Goal: Information Seeking & Learning: Understand process/instructions

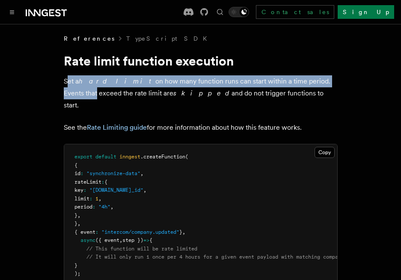
drag, startPoint x: 69, startPoint y: 81, endPoint x: 318, endPoint y: 84, distance: 249.8
click at [318, 84] on p "Set a hard limit on how many function runs can start within a time period. Even…" at bounding box center [201, 93] width 274 height 36
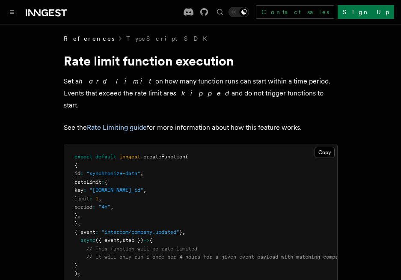
click at [153, 186] on pre "export default inngest .createFunction ( { id : "synchronize-data" , rateLimit …" at bounding box center [200, 215] width 273 height 143
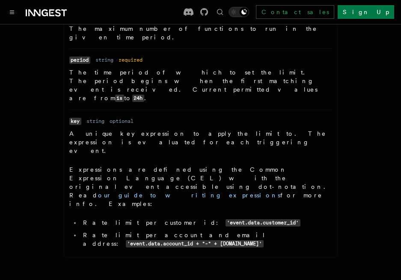
scroll to position [360, 0]
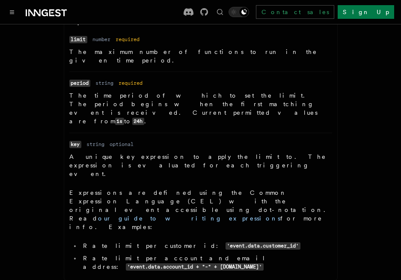
click at [310, 189] on p "Expressions are defined using the Common Expression Language (CEL) with the ori…" at bounding box center [200, 210] width 263 height 43
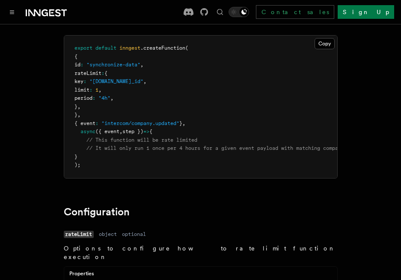
scroll to position [0, 0]
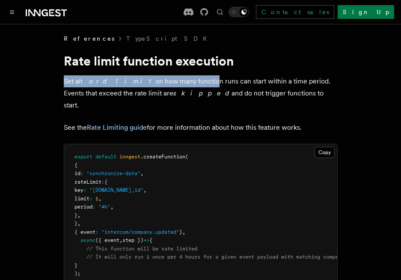
drag, startPoint x: 65, startPoint y: 84, endPoint x: 172, endPoint y: 85, distance: 107.1
click at [172, 85] on p "Set a hard limit on how many function runs can start within a time period. Even…" at bounding box center [201, 93] width 274 height 36
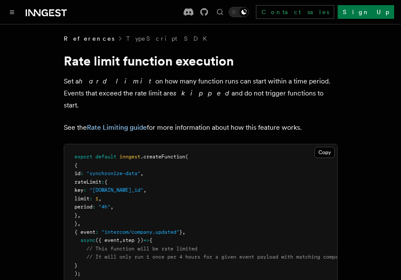
click at [174, 95] on em "skipped" at bounding box center [203, 93] width 58 height 8
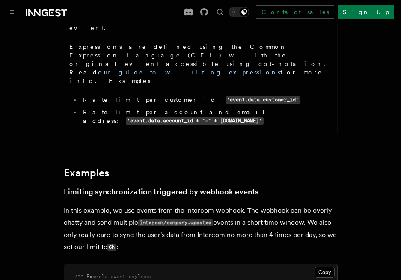
scroll to position [514, 0]
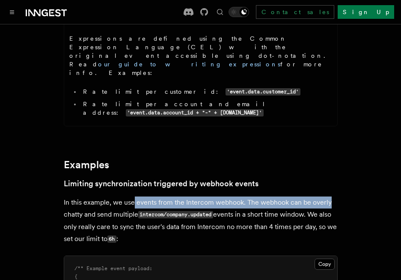
drag, startPoint x: 135, startPoint y: 123, endPoint x: 337, endPoint y: 117, distance: 202.3
click at [337, 197] on p "In this example, we use events from the Intercom webhook. The webhook can be ov…" at bounding box center [201, 221] width 274 height 49
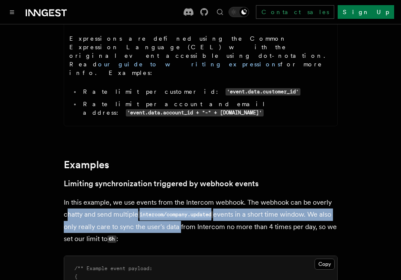
drag, startPoint x: 66, startPoint y: 135, endPoint x: 178, endPoint y: 141, distance: 112.0
click at [178, 197] on p "In this example, we use events from the Intercom webhook. The webhook can be ov…" at bounding box center [201, 221] width 274 height 49
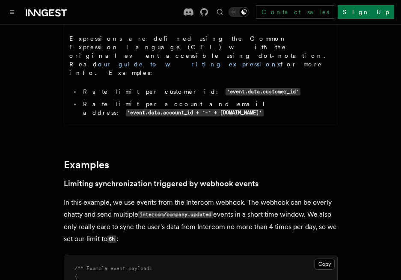
click at [191, 197] on p "In this example, we use events from the Intercom webhook. The webhook can be ov…" at bounding box center [201, 221] width 274 height 49
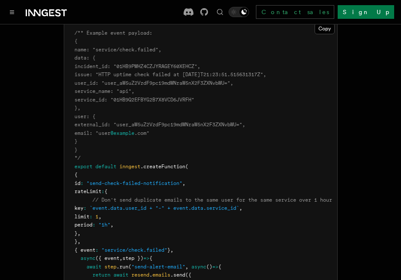
scroll to position [1201, 0]
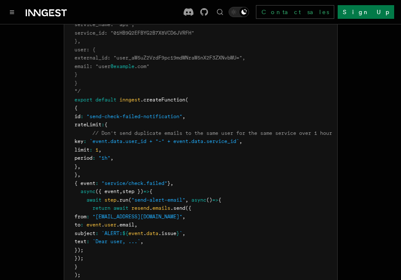
click at [221, 148] on pre "/** Example event payload: { name: "service/check.failed", data: { incident_id:…" at bounding box center [200, 121] width 273 height 335
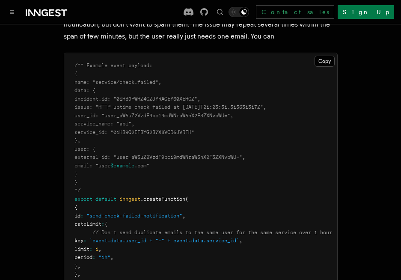
scroll to position [1098, 0]
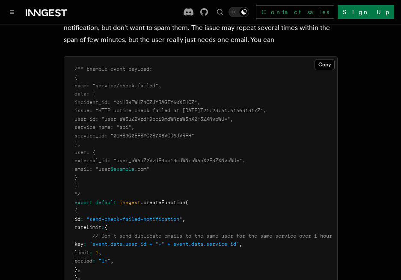
click at [201, 241] on span "`event.data.user_id + "-" + event.data.service_id`" at bounding box center [165, 244] width 150 height 6
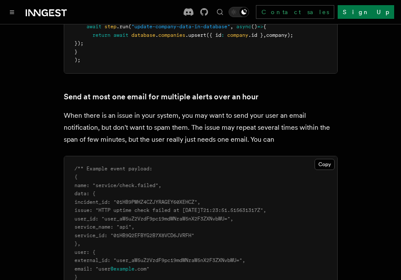
scroll to position [995, 0]
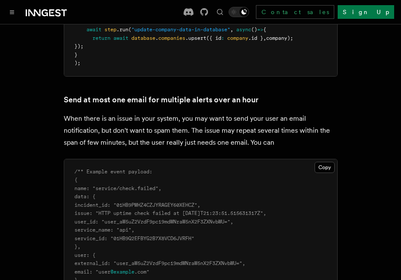
click at [202, 219] on span "user_id: "user_aW5uZ2VzdF9pc19mdWNraW5nX2F3ZXNvbWU="," at bounding box center [154, 222] width 159 height 6
click at [187, 260] on span "external_id: "user_aW5uZ2VzdF9pc19mdWNraW5nX2F3ZXNvbWU="," at bounding box center [160, 263] width 171 height 6
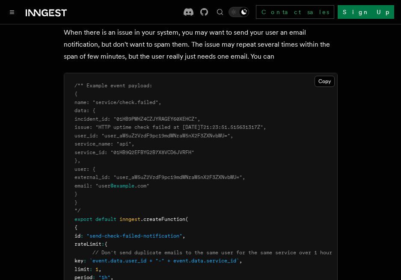
scroll to position [1098, 0]
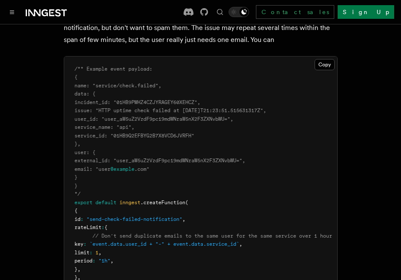
drag, startPoint x: 194, startPoint y: 203, endPoint x: 82, endPoint y: 203, distance: 112.2
click at [82, 203] on pre "/** Example event payload: { name: "service/check.failed", data: { incident_id:…" at bounding box center [200, 224] width 273 height 335
drag, startPoint x: 213, startPoint y: 134, endPoint x: 48, endPoint y: 128, distance: 165.9
click at [241, 173] on pre "/** Example event payload: { name: "service/check.failed", data: { incident_id:…" at bounding box center [200, 224] width 273 height 335
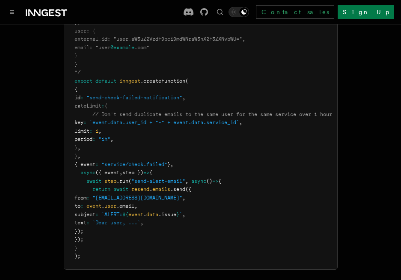
scroll to position [1149, 0]
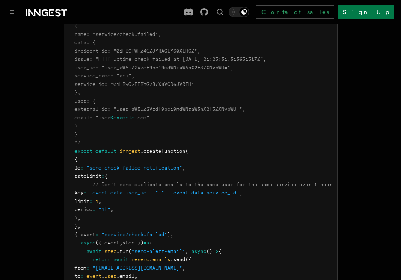
click at [87, 240] on span "async" at bounding box center [88, 243] width 15 height 6
drag, startPoint x: 87, startPoint y: 160, endPoint x: 81, endPoint y: 233, distance: 73.5
click at [81, 233] on code "/** Example event payload: { name: "service/check.failed", data: { incident_id:…" at bounding box center [204, 172] width 258 height 315
click at [114, 233] on pre "/** Example event payload: { name: "service/check.failed", data: { incident_id:…" at bounding box center [200, 172] width 273 height 335
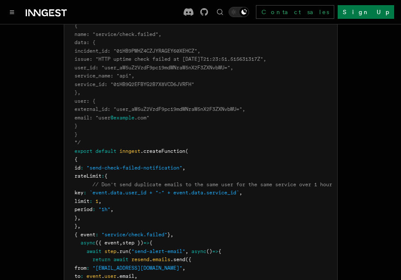
click at [222, 165] on pre "/** Example event payload: { name: "service/check.failed", data: { incident_id:…" at bounding box center [200, 172] width 273 height 335
click at [129, 243] on pre "/** Example event payload: { name: "service/check.failed", data: { incident_id:…" at bounding box center [200, 172] width 273 height 335
click at [129, 148] on span "inngest" at bounding box center [130, 151] width 21 height 6
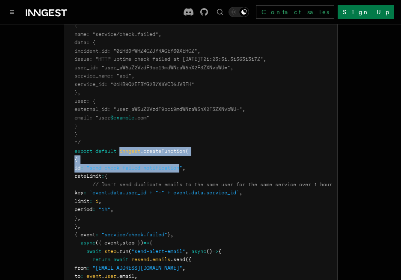
drag, startPoint x: 129, startPoint y: 71, endPoint x: 161, endPoint y: 83, distance: 34.3
click at [161, 83] on code "/** Example event payload: { name: "service/check.failed", data: { incident_id:…" at bounding box center [204, 172] width 258 height 315
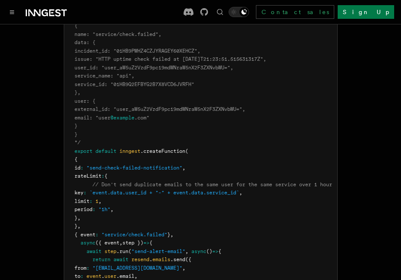
click at [145, 221] on pre "/** Example event payload: { name: "service/check.failed", data: { incident_id:…" at bounding box center [200, 172] width 273 height 335
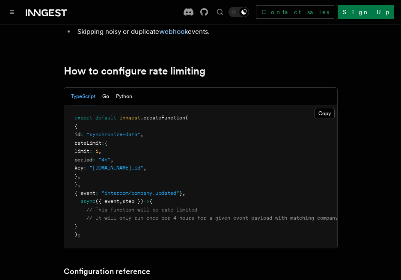
scroll to position [154, 0]
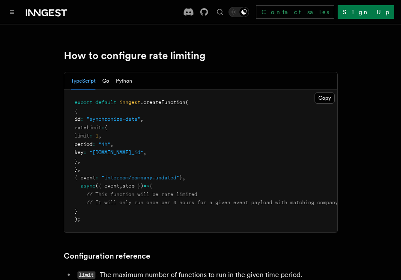
click at [95, 180] on span "{ event" at bounding box center [85, 178] width 21 height 6
copy span "event"
click at [181, 166] on pre "export default inngest .createFunction ( { id : "synchronize-data" , rateLimit …" at bounding box center [200, 161] width 273 height 143
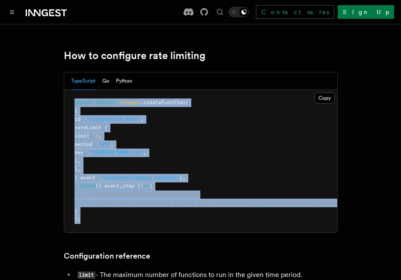
drag, startPoint x: 86, startPoint y: 220, endPoint x: 75, endPoint y: 104, distance: 117.0
click at [75, 104] on pre "export default inngest .createFunction ( { id : "synchronize-data" , rateLimit …" at bounding box center [200, 161] width 273 height 143
copy code "export default inngest .createFunction ( { id : "synchronize-data" , rateLimit …"
click at [149, 169] on pre "export default inngest .createFunction ( { id : "synchronize-data" , rateLimit …" at bounding box center [200, 161] width 273 height 143
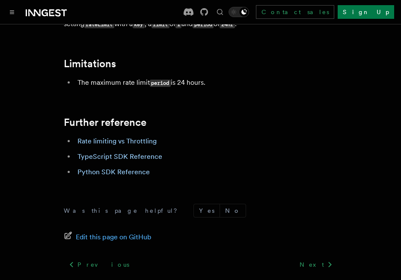
scroll to position [1468, 0]
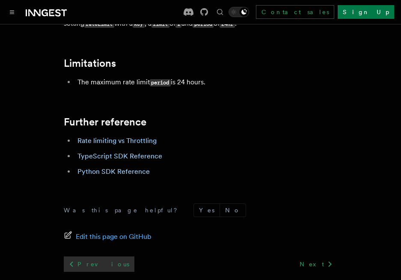
click at [92, 257] on link "Previous" at bounding box center [99, 264] width 71 height 15
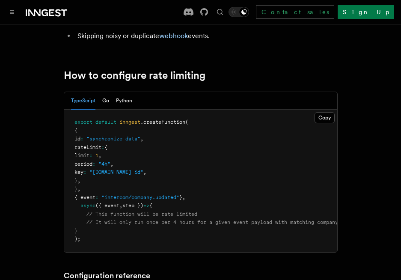
scroll to position [131, 0]
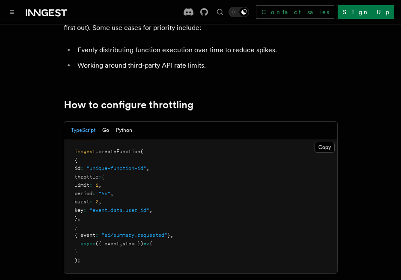
scroll to position [103, 0]
